Goal: Task Accomplishment & Management: Complete application form

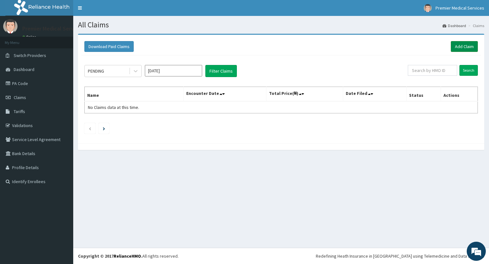
click at [463, 45] on link "Add Claim" at bounding box center [464, 46] width 27 height 11
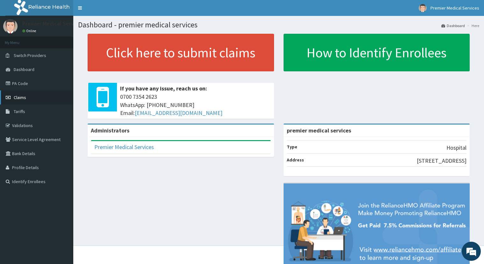
click at [30, 95] on link "Claims" at bounding box center [36, 97] width 73 height 14
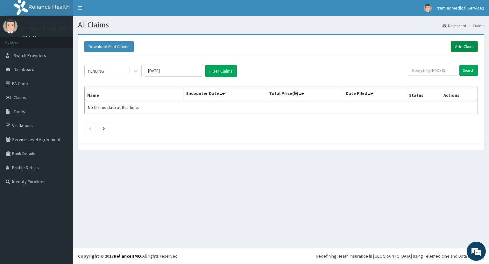
drag, startPoint x: 467, startPoint y: 46, endPoint x: 464, endPoint y: 46, distance: 3.5
click at [467, 46] on link "Add Claim" at bounding box center [464, 46] width 27 height 11
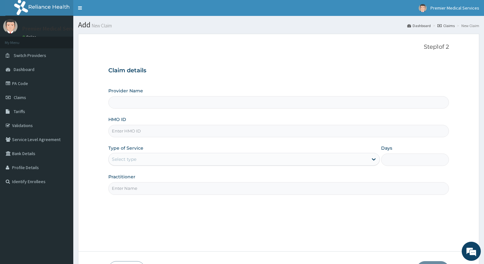
click at [218, 106] on input "Provider Name" at bounding box center [278, 102] width 340 height 12
type input "premier medical services"
click at [120, 190] on input "Practitioner" at bounding box center [278, 188] width 340 height 12
click at [146, 160] on div "Select type" at bounding box center [238, 159] width 259 height 10
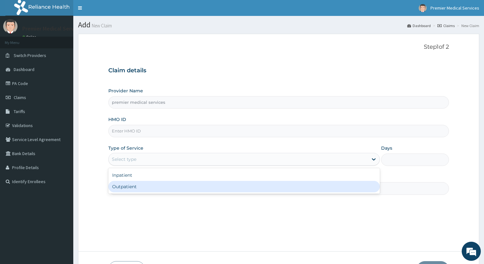
click at [139, 182] on div "Outpatient" at bounding box center [243, 186] width 271 height 11
type input "1"
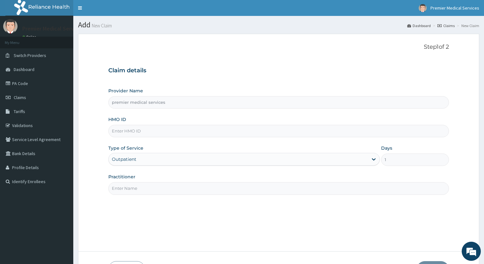
click at [153, 134] on input "HMO ID" at bounding box center [278, 131] width 340 height 12
click at [151, 133] on input "mni" at bounding box center [278, 131] width 340 height 12
click at [133, 132] on input "mni" at bounding box center [278, 131] width 340 height 12
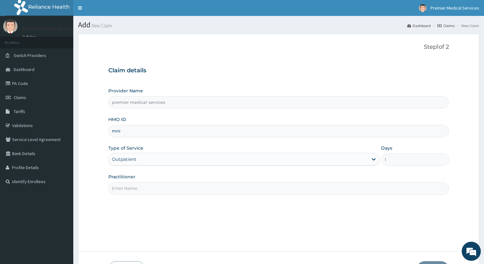
click at [132, 132] on input "mni" at bounding box center [278, 131] width 340 height 12
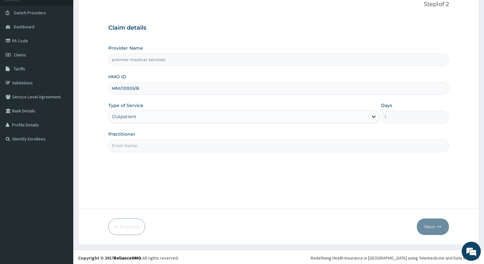
scroll to position [45, 0]
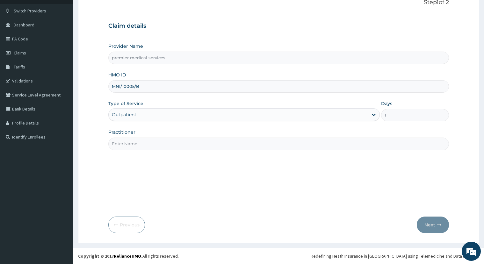
type input "MNI/10005/B"
click at [177, 147] on input "Practitioner" at bounding box center [278, 144] width 340 height 12
type input "[PERSON_NAME]"
click at [445, 221] on button "Next" at bounding box center [433, 225] width 32 height 17
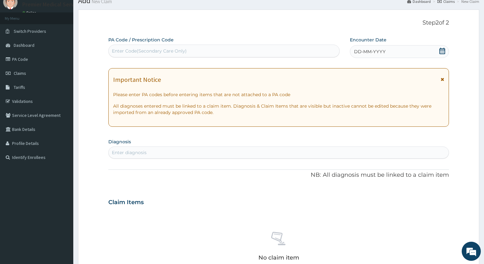
scroll to position [0, 0]
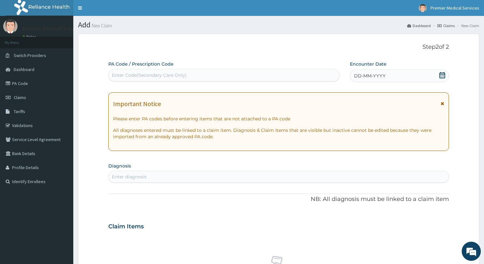
click at [443, 76] on icon at bounding box center [442, 75] width 6 height 6
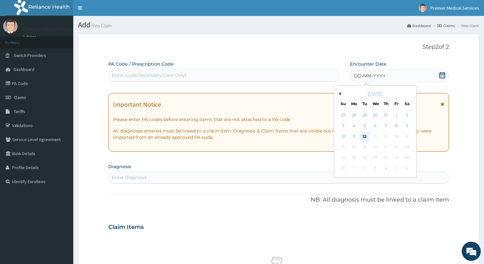
click at [366, 136] on div "12" at bounding box center [365, 137] width 10 height 10
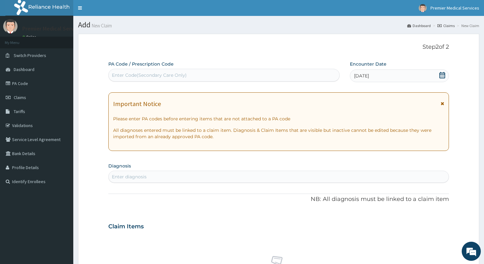
click at [319, 75] on div "Enter Code(Secondary Care Only)" at bounding box center [224, 75] width 231 height 10
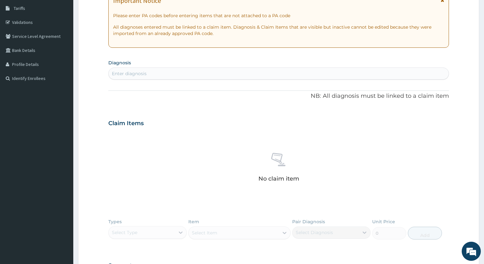
scroll to position [98, 0]
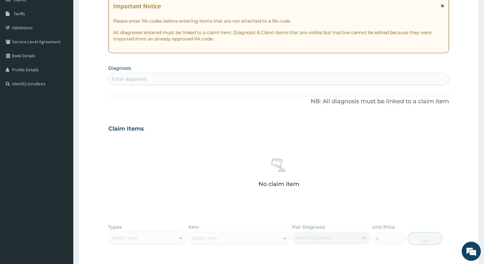
click at [314, 86] on div "PA Code / Prescription Code Enter Code(Secondary Care Only) Encounter Date [DAT…" at bounding box center [278, 128] width 340 height 330
click at [220, 77] on div "Enter diagnosis" at bounding box center [279, 79] width 340 height 10
type input "[MEDICAL_DATA]"
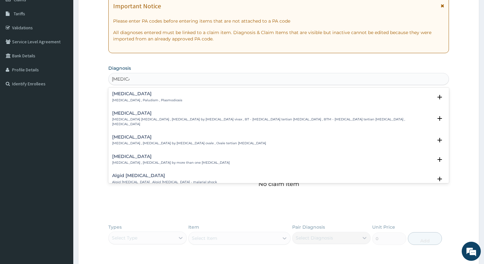
click at [137, 95] on h4 "[MEDICAL_DATA]" at bounding box center [147, 93] width 70 height 5
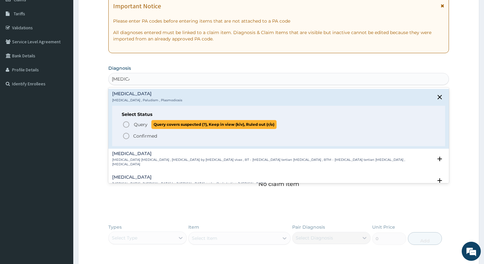
click at [142, 123] on span "Query" at bounding box center [141, 124] width 14 height 6
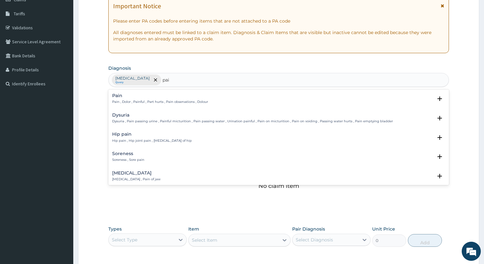
type input "pain"
click at [181, 105] on div "Pain Pain , Dolor , Painful , Part hurts , Pain observations , Dolour Select St…" at bounding box center [278, 100] width 333 height 14
click at [176, 98] on div "Pain Pain , Dolor , Painful , Part hurts , Pain observations , Dolour" at bounding box center [160, 98] width 96 height 11
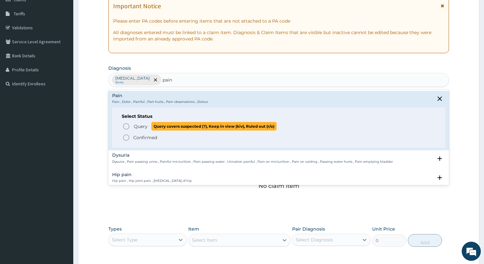
click at [155, 130] on span "Query covers suspected (?), Keep in view (kiv), Ruled out (r/o)" at bounding box center [213, 126] width 125 height 9
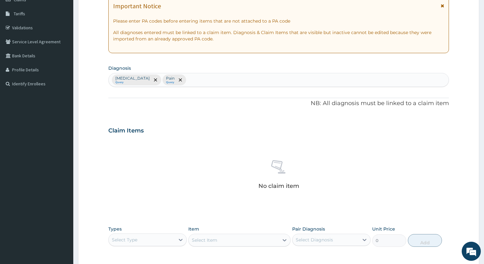
drag, startPoint x: 192, startPoint y: 82, endPoint x: 201, endPoint y: 84, distance: 9.0
click at [201, 84] on div "[MEDICAL_DATA] Query Pain Query" at bounding box center [279, 79] width 340 height 13
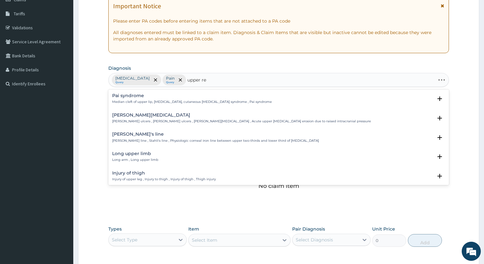
type input "upper res"
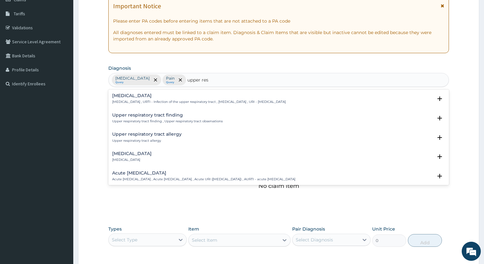
click at [155, 98] on div "[MEDICAL_DATA] [MEDICAL_DATA] , URTI - Infection of the upper respiratory tract…" at bounding box center [199, 98] width 174 height 11
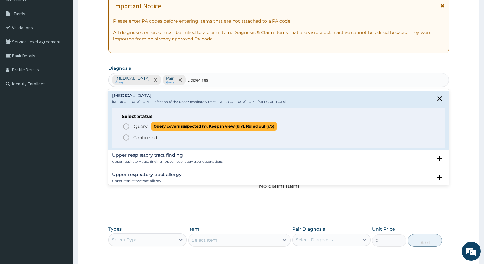
click at [160, 126] on span "Query covers suspected (?), Keep in view (kiv), Ruled out (r/o)" at bounding box center [213, 126] width 125 height 9
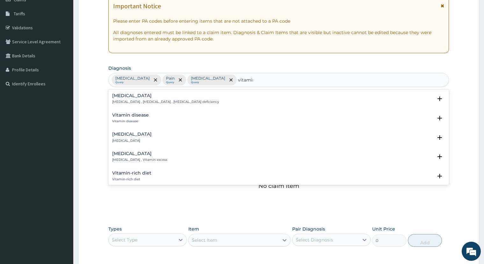
type input "vitamin"
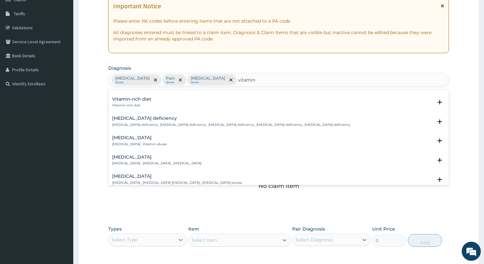
scroll to position [127, 0]
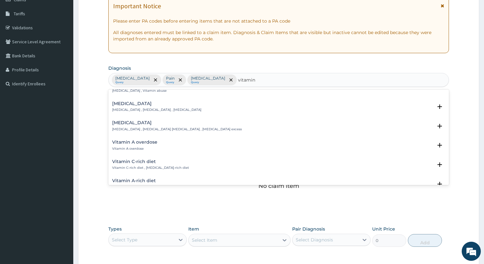
click at [163, 104] on h4 "[MEDICAL_DATA]" at bounding box center [156, 103] width 89 height 5
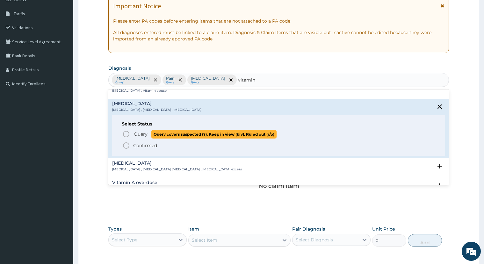
click at [153, 133] on span "Query covers suspected (?), Keep in view (kiv), Ruled out (r/o)" at bounding box center [213, 134] width 125 height 9
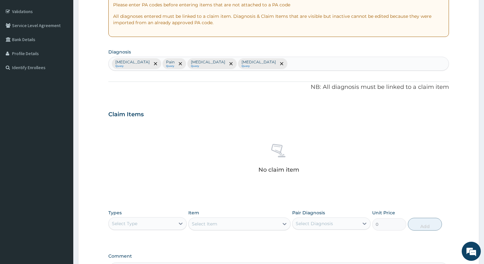
scroll to position [132, 0]
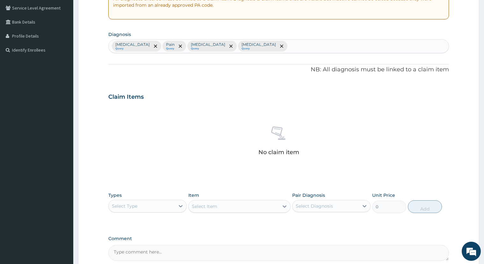
click at [168, 208] on div "Select Type" at bounding box center [142, 206] width 66 height 10
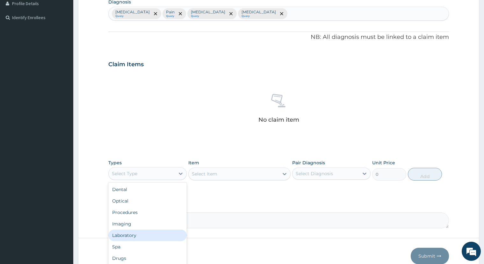
scroll to position [195, 0]
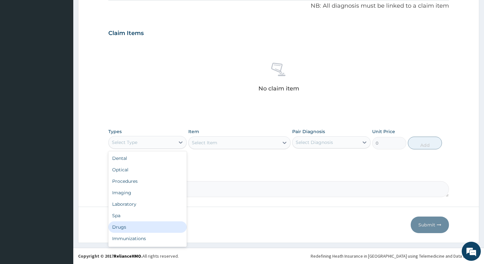
drag, startPoint x: 142, startPoint y: 223, endPoint x: 140, endPoint y: 217, distance: 7.2
click at [141, 223] on div "Drugs" at bounding box center [147, 226] width 78 height 11
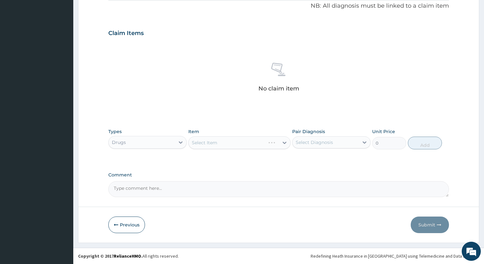
click at [265, 144] on div "Select Item" at bounding box center [239, 142] width 102 height 13
click at [337, 138] on div "Select Diagnosis" at bounding box center [325, 142] width 66 height 10
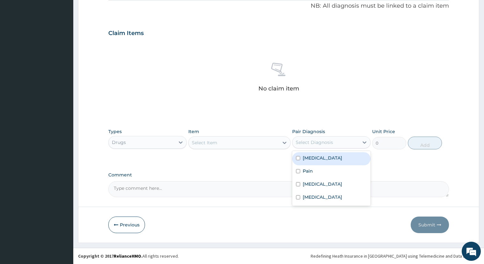
click at [305, 156] on label "[MEDICAL_DATA]" at bounding box center [323, 158] width 40 height 6
checkbox input "true"
click at [241, 139] on div "Select Item" at bounding box center [234, 143] width 90 height 10
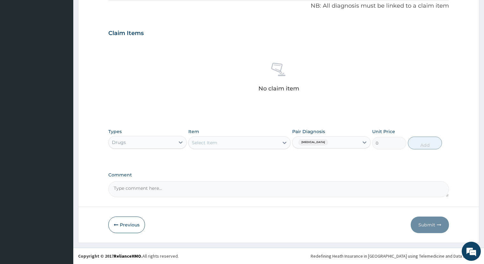
click at [243, 148] on div "Select Item" at bounding box center [239, 142] width 102 height 13
type input "coarte"
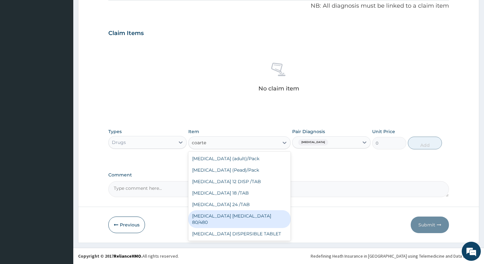
click at [239, 215] on div "[MEDICAL_DATA] [MEDICAL_DATA] 80/480" at bounding box center [239, 219] width 102 height 18
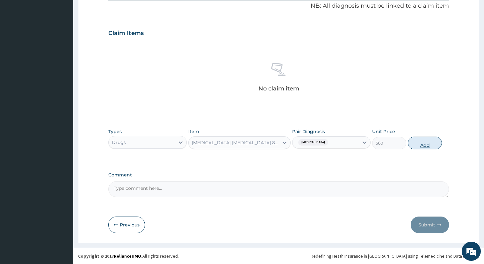
click at [423, 147] on button "Add" at bounding box center [425, 143] width 34 height 13
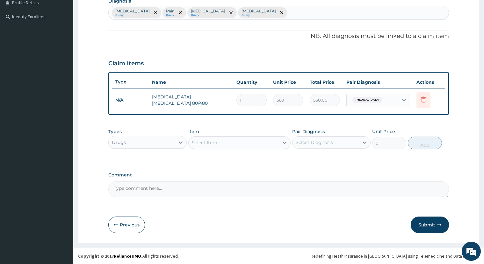
scroll to position [165, 0]
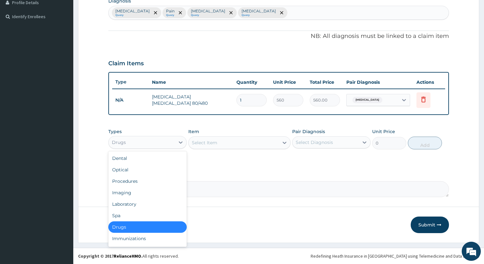
click at [166, 143] on div "Drugs" at bounding box center [142, 142] width 66 height 10
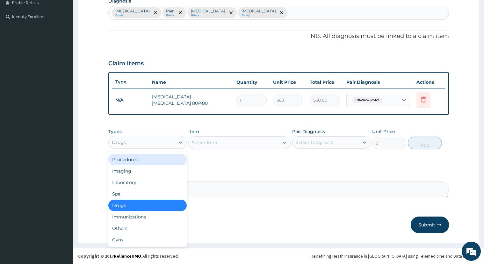
click at [154, 163] on div "Procedures" at bounding box center [147, 159] width 78 height 11
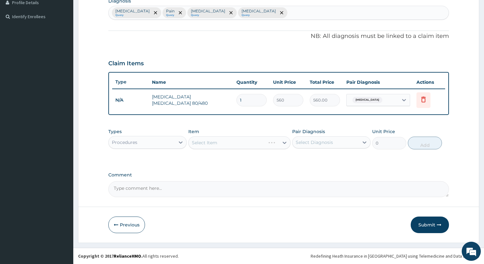
click at [236, 143] on div "Select Item" at bounding box center [239, 142] width 102 height 13
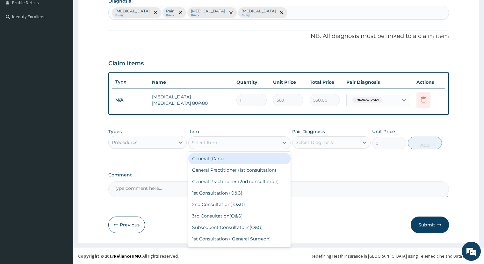
click at [226, 141] on div "Select Item" at bounding box center [234, 143] width 90 height 10
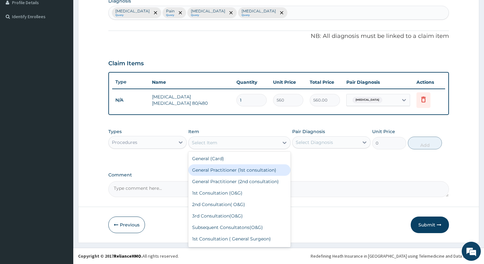
drag, startPoint x: 218, startPoint y: 172, endPoint x: 222, endPoint y: 172, distance: 3.8
click at [222, 172] on div "General Practitioner (1st consultation)" at bounding box center [239, 169] width 102 height 11
type input "1500"
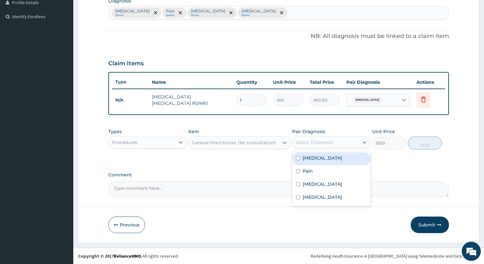
click at [303, 145] on div "Select Diagnosis" at bounding box center [325, 142] width 66 height 10
click at [295, 161] on div "[MEDICAL_DATA]" at bounding box center [331, 158] width 78 height 13
checkbox input "true"
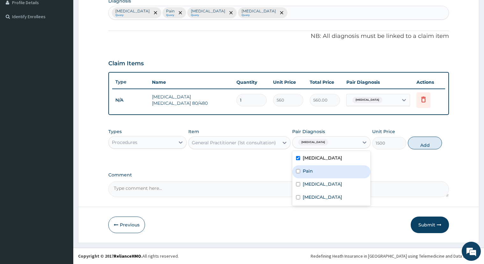
click at [299, 172] on input "checkbox" at bounding box center [298, 171] width 4 height 4
checkbox input "true"
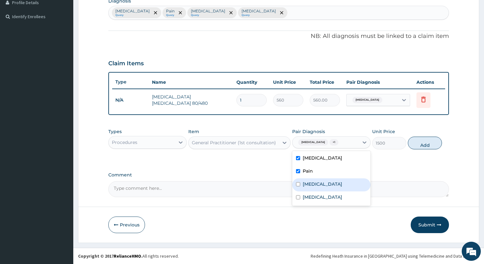
click at [305, 183] on label "[MEDICAL_DATA]" at bounding box center [323, 184] width 40 height 6
checkbox input "true"
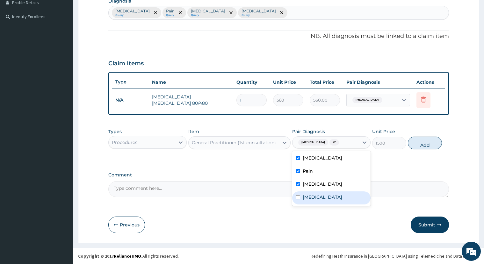
drag, startPoint x: 321, startPoint y: 201, endPoint x: 321, endPoint y: 193, distance: 7.3
click at [321, 200] on div "[MEDICAL_DATA]" at bounding box center [331, 197] width 78 height 13
checkbox input "true"
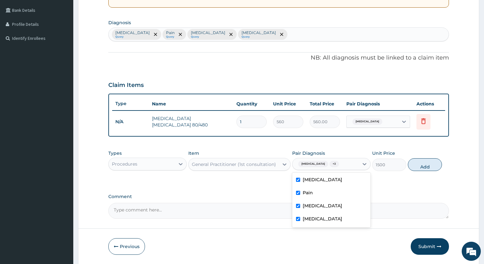
scroll to position [101, 0]
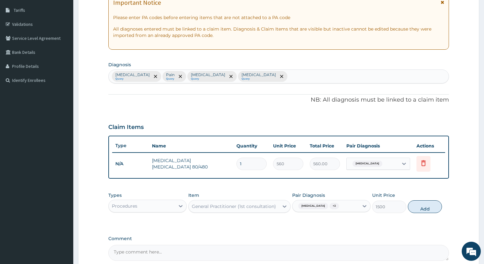
click at [289, 72] on div "[MEDICAL_DATA] Query Pain Query [MEDICAL_DATA] Query [MEDICAL_DATA] Query" at bounding box center [279, 76] width 340 height 13
click at [422, 203] on button "Add" at bounding box center [425, 206] width 34 height 13
type input "0"
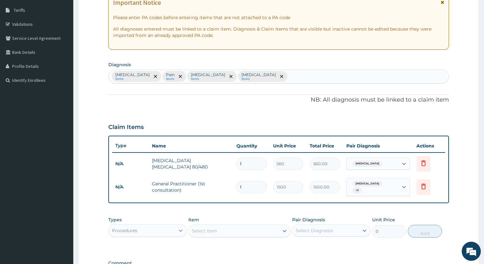
drag, startPoint x: 179, startPoint y: 226, endPoint x: 177, endPoint y: 222, distance: 4.0
click at [178, 227] on icon at bounding box center [180, 230] width 6 height 6
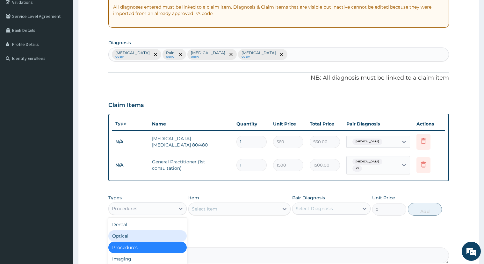
scroll to position [165, 0]
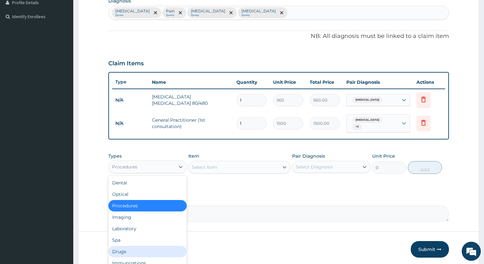
drag, startPoint x: 137, startPoint y: 246, endPoint x: 133, endPoint y: 242, distance: 5.2
click at [136, 246] on div "Drugs" at bounding box center [147, 251] width 78 height 11
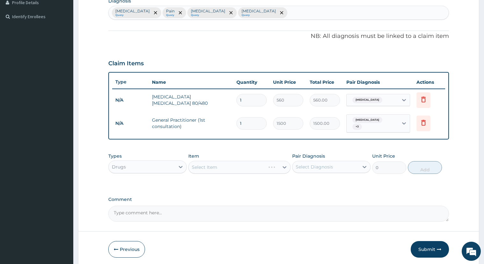
click at [255, 166] on div "Select Item" at bounding box center [239, 167] width 102 height 13
click at [220, 165] on div "Select Item" at bounding box center [234, 167] width 90 height 10
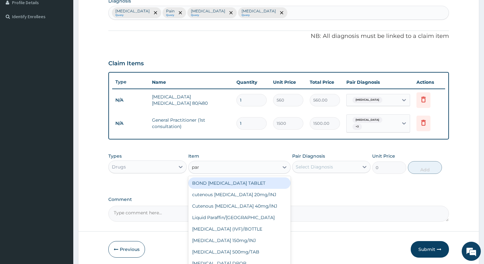
type input "parA"
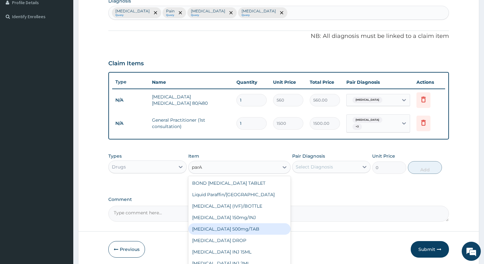
click at [265, 223] on div "[MEDICAL_DATA] 500mg/TAB" at bounding box center [239, 228] width 102 height 11
type input "4"
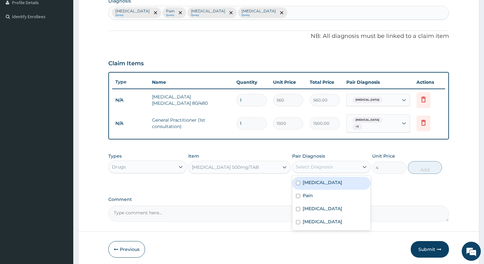
click at [335, 167] on div "Select Diagnosis" at bounding box center [325, 167] width 66 height 10
click at [325, 190] on div "Pain" at bounding box center [331, 196] width 78 height 13
checkbox input "true"
click at [424, 168] on button "Add" at bounding box center [425, 167] width 34 height 13
type input "0"
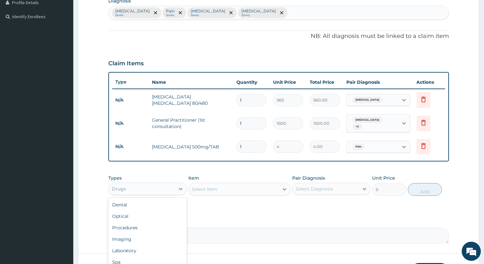
click at [143, 188] on div "Drugs" at bounding box center [142, 189] width 66 height 10
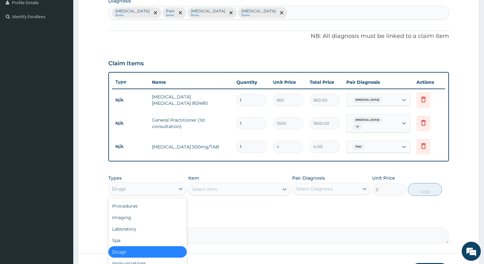
drag, startPoint x: 123, startPoint y: 250, endPoint x: 188, endPoint y: 199, distance: 82.8
click at [131, 241] on div "Dental Optical Procedures Imaging Laboratory Spa Drugs Immunizations Others Gym" at bounding box center [147, 246] width 78 height 96
click at [279, 188] on div at bounding box center [284, 188] width 11 height 11
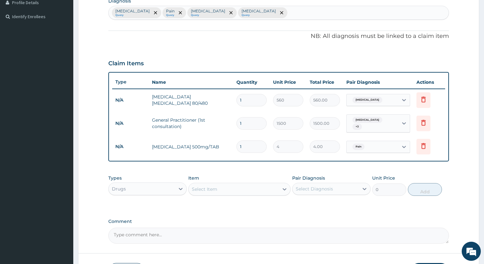
click at [212, 187] on div "Select Item" at bounding box center [204, 189] width 25 height 6
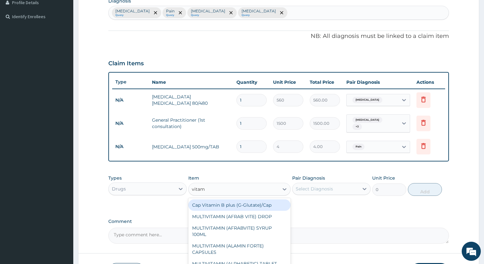
type input "vitami"
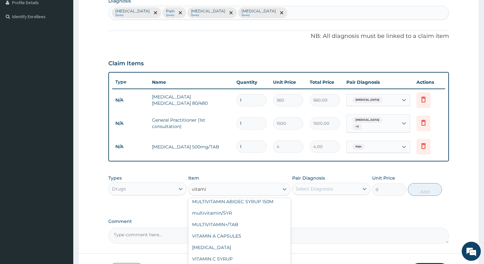
scroll to position [178, 0]
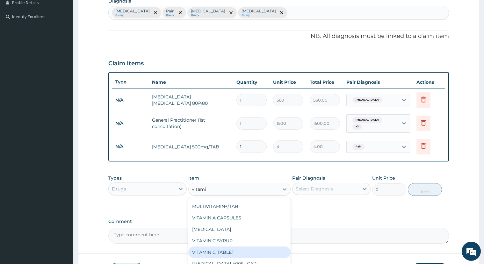
click at [219, 248] on div "VITAMIN C TABLET" at bounding box center [239, 252] width 102 height 11
type input "4"
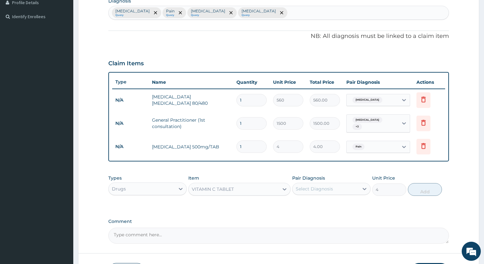
click at [318, 186] on div "Select Diagnosis" at bounding box center [314, 189] width 37 height 6
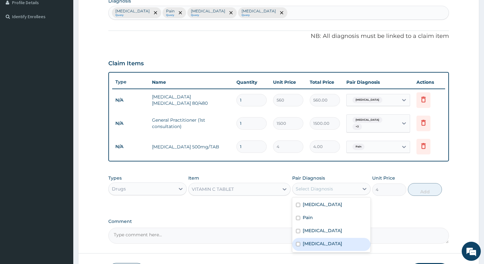
click at [318, 241] on label "[MEDICAL_DATA]" at bounding box center [323, 244] width 40 height 6
checkbox input "true"
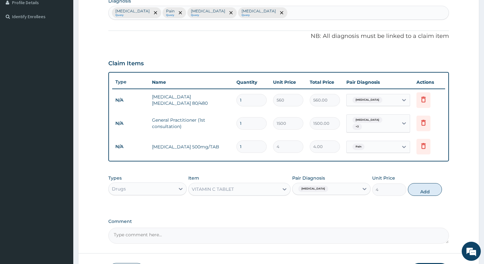
drag, startPoint x: 357, startPoint y: 208, endPoint x: 346, endPoint y: 203, distance: 12.1
click at [356, 207] on div "PA Code / Prescription Code Enter Code(Secondary Care Only) Encounter Date [DAT…" at bounding box center [278, 70] width 340 height 348
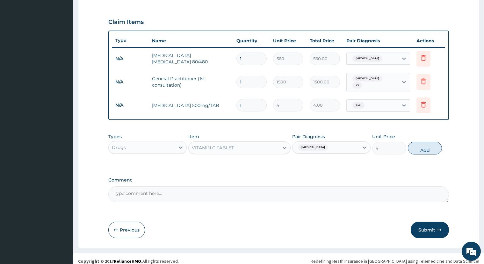
scroll to position [209, 0]
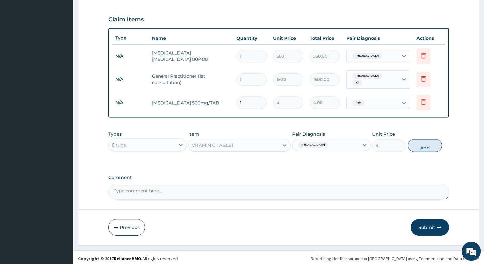
click at [428, 144] on button "Add" at bounding box center [425, 145] width 34 height 13
type input "0"
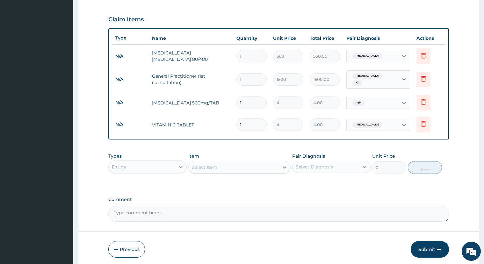
click at [179, 166] on icon at bounding box center [180, 167] width 6 height 6
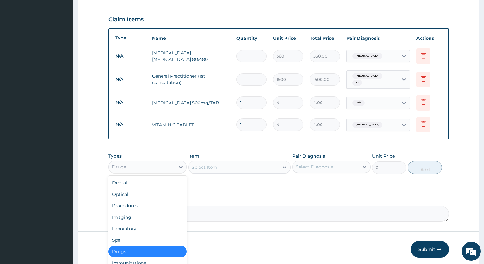
click at [218, 168] on div "Select Item" at bounding box center [234, 167] width 90 height 10
click at [160, 164] on div "Drugs" at bounding box center [142, 167] width 66 height 10
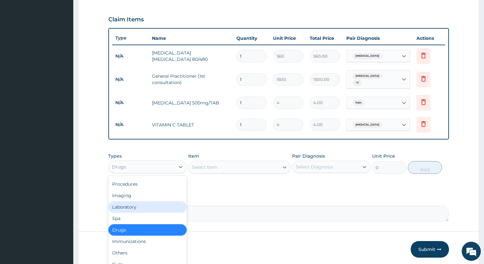
click at [128, 201] on div "Laboratory" at bounding box center [147, 206] width 78 height 11
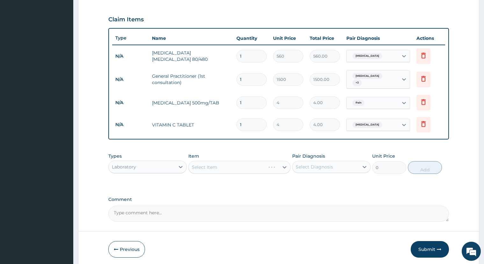
click at [234, 162] on div "Select Item" at bounding box center [239, 167] width 102 height 13
click at [223, 165] on div "Select Item" at bounding box center [234, 167] width 90 height 10
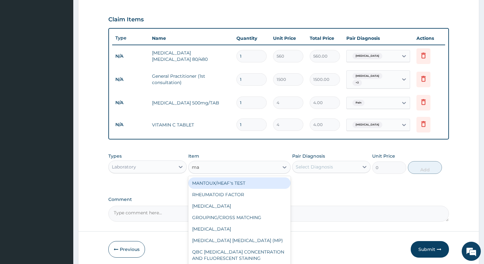
type input "mal"
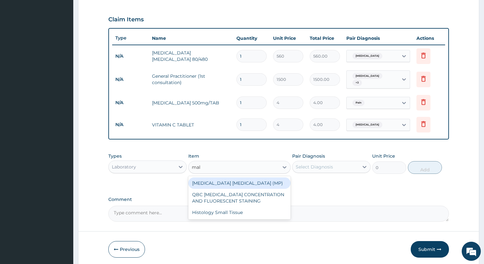
click at [278, 183] on div "[MEDICAL_DATA] [MEDICAL_DATA] (MP)" at bounding box center [239, 182] width 102 height 11
type input "560"
click at [358, 164] on div "Select Diagnosis" at bounding box center [325, 167] width 66 height 10
click div "[MEDICAL_DATA]"
checkbox input "true"
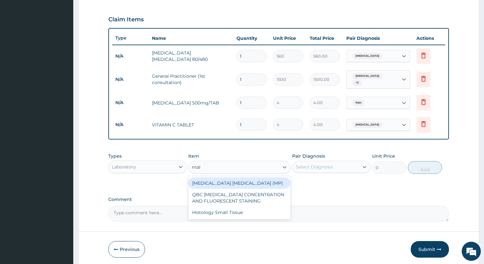
click at [428, 164] on button "Add" at bounding box center [425, 167] width 34 height 13
type input "0"
click at [174, 172] on div "Laboratory" at bounding box center [142, 167] width 66 height 10
click div "Drugs"
click at [264, 172] on div "Select Item" at bounding box center [234, 167] width 90 height 10
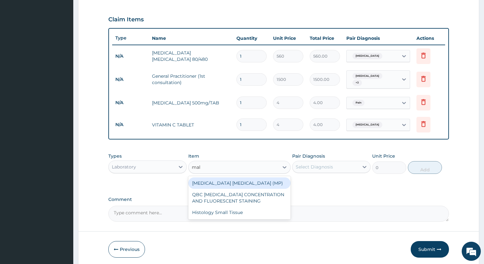
scroll to position [0, 0]
type input "lorat"
click div "LORATIDINE 10mg/TAB"
type input "40"
click at [368, 173] on div at bounding box center [364, 166] width 11 height 11
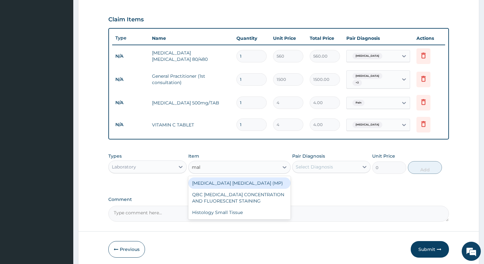
click label "[MEDICAL_DATA]"
checkbox input "true"
click at [428, 174] on button "Add" at bounding box center [425, 167] width 34 height 13
type input "0"
click at [255, 55] on input "1" at bounding box center [251, 56] width 30 height 12
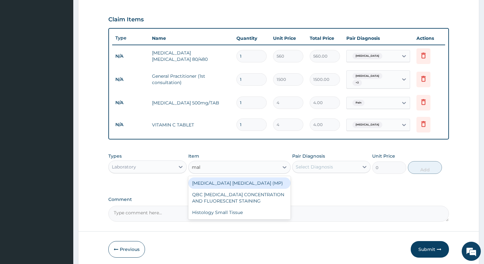
type input "0.00"
type input "9"
type input "5040.00"
type input "0.00"
type input "6"
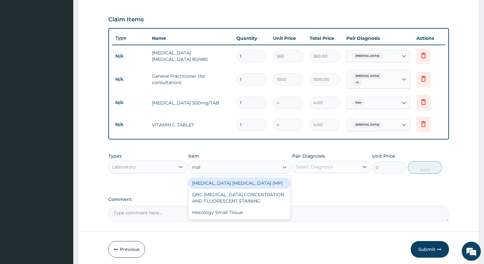
type input "3360.00"
type input "6"
click at [240, 105] on input "1" at bounding box center [251, 103] width 30 height 12
type input "18"
type input "72.00"
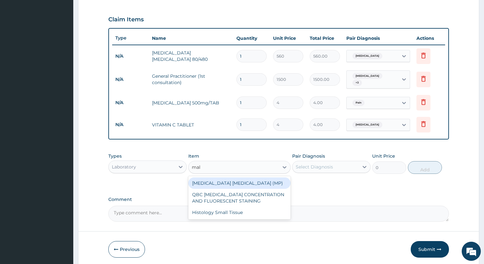
type input "18"
click at [255, 124] on input "1" at bounding box center [251, 125] width 30 height 12
type input "0.00"
type input "2"
type input "8.00"
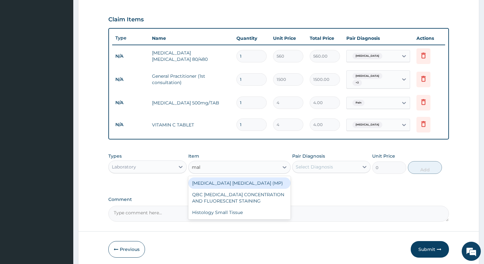
type input "21"
type input "84.00"
type input "21"
click input "1"
type input "0.00"
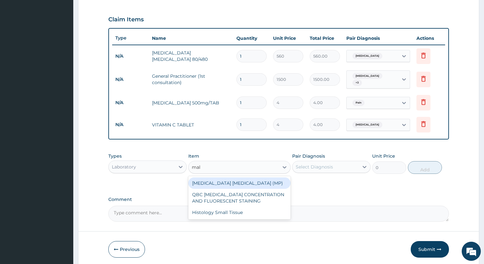
type input "7"
type input "280.00"
type input "7"
click at [433, 241] on button "Submit" at bounding box center [430, 249] width 38 height 17
